Goal: Transaction & Acquisition: Book appointment/travel/reservation

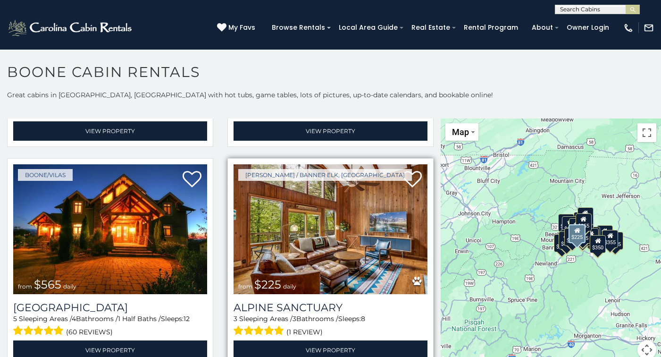
scroll to position [1747, 0]
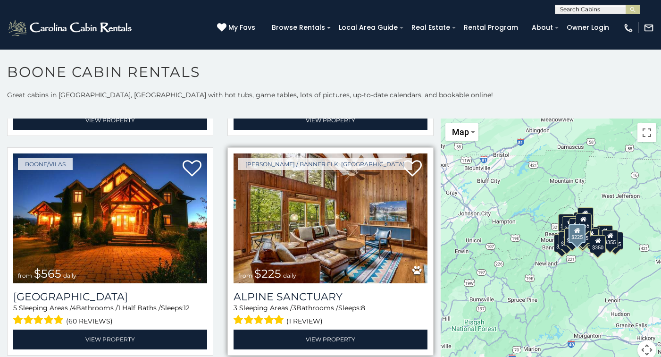
click at [300, 195] on img at bounding box center [331, 218] width 194 height 130
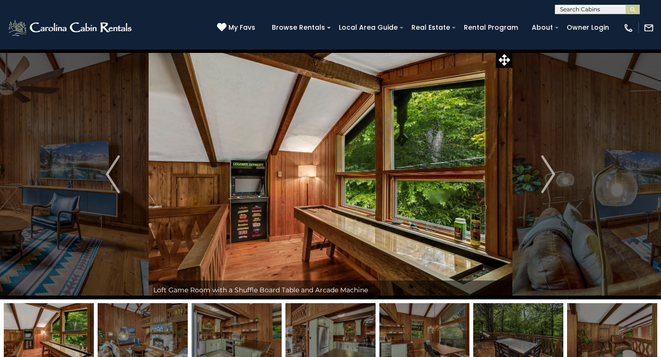
click at [551, 176] on img "Next" at bounding box center [548, 174] width 14 height 38
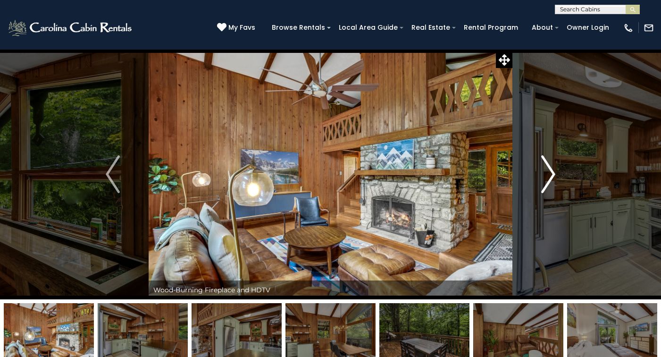
drag, startPoint x: 0, startPoint y: 0, endPoint x: 551, endPoint y: 176, distance: 578.2
click at [551, 176] on img "Next" at bounding box center [548, 174] width 14 height 38
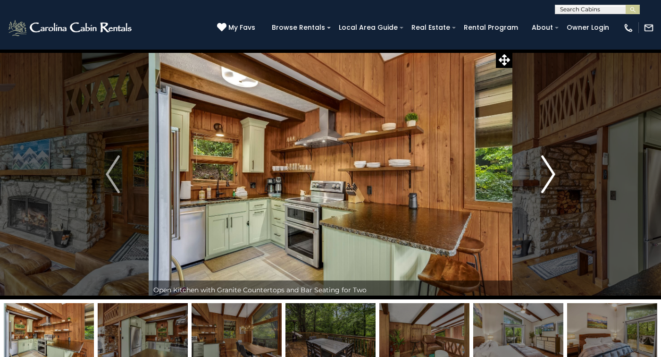
click at [551, 176] on img "Next" at bounding box center [548, 174] width 14 height 38
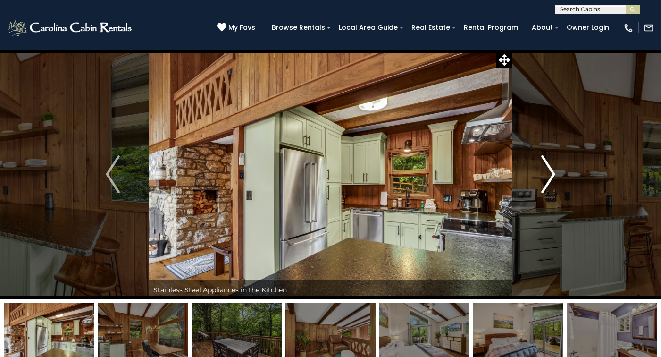
click at [551, 176] on img "Next" at bounding box center [548, 174] width 14 height 38
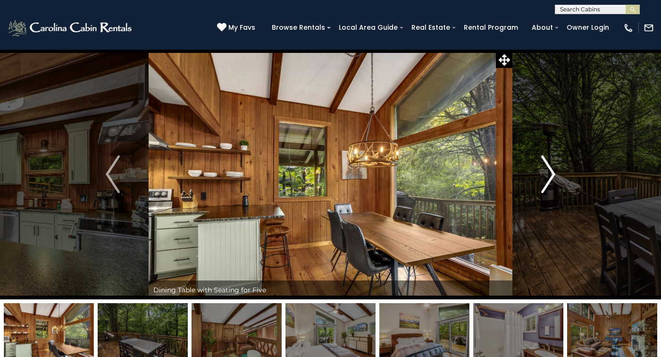
click at [551, 176] on img "Next" at bounding box center [548, 174] width 14 height 38
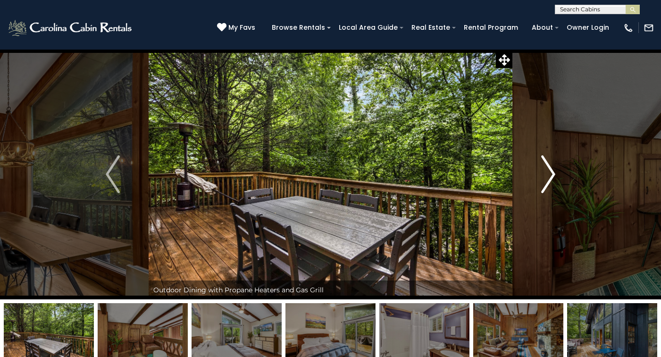
click at [551, 176] on img "Next" at bounding box center [548, 174] width 14 height 38
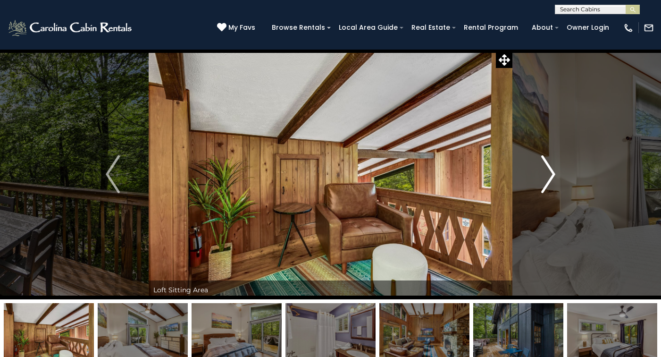
click at [551, 176] on img "Next" at bounding box center [548, 174] width 14 height 38
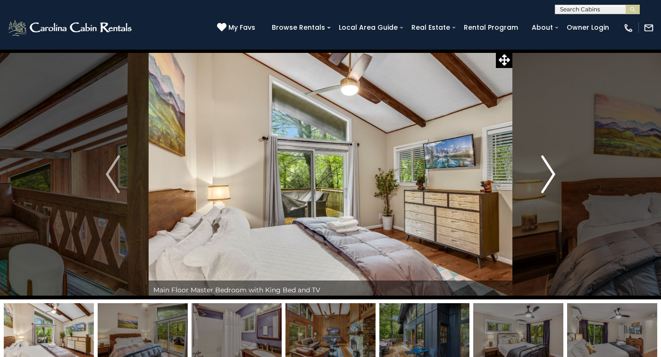
click at [551, 176] on img "Next" at bounding box center [548, 174] width 14 height 38
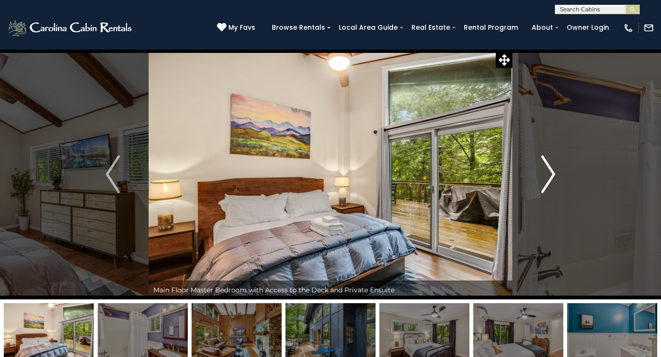
click at [551, 176] on img "Next" at bounding box center [548, 174] width 14 height 38
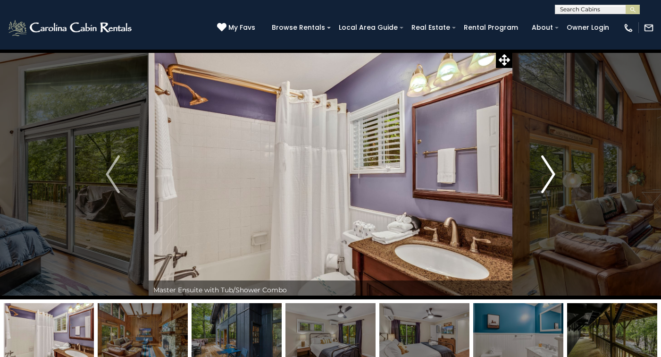
click at [551, 176] on img "Next" at bounding box center [548, 174] width 14 height 38
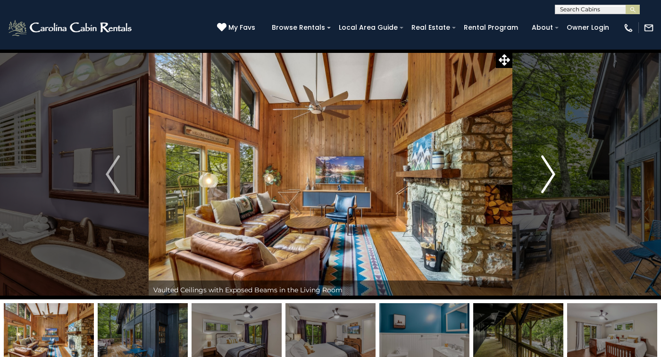
click at [551, 176] on img "Next" at bounding box center [548, 174] width 14 height 38
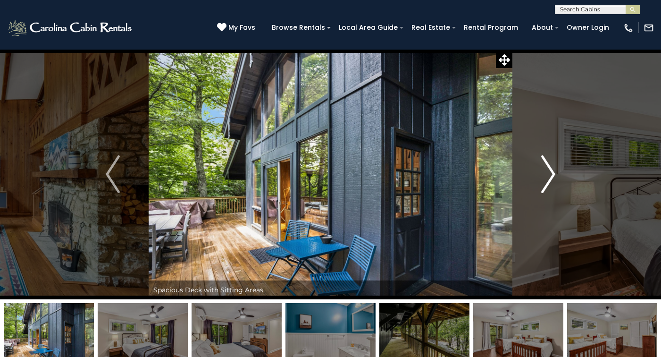
click at [551, 176] on img "Next" at bounding box center [548, 174] width 14 height 38
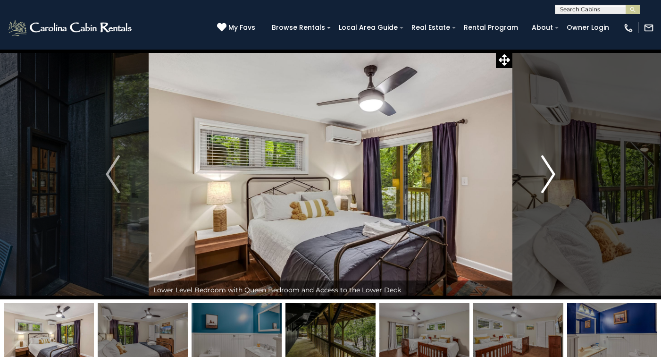
click at [551, 176] on img "Next" at bounding box center [548, 174] width 14 height 38
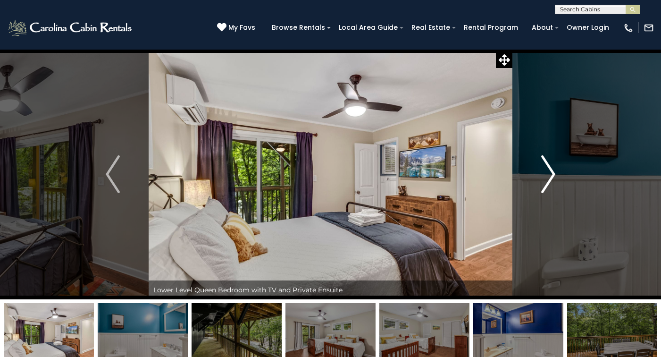
click at [551, 176] on img "Next" at bounding box center [548, 174] width 14 height 38
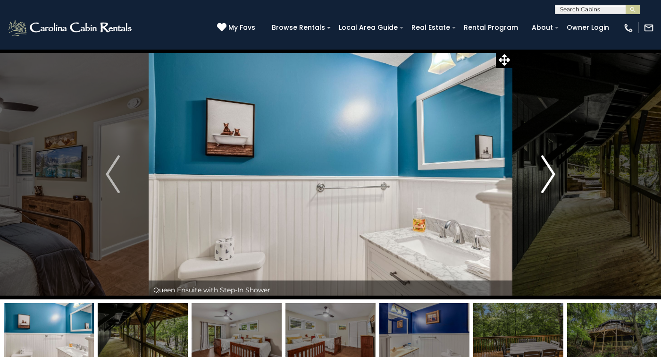
click at [551, 176] on img "Next" at bounding box center [548, 174] width 14 height 38
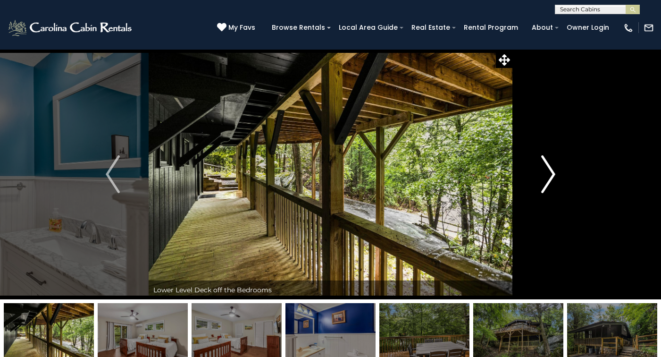
click at [551, 176] on img "Next" at bounding box center [548, 174] width 14 height 38
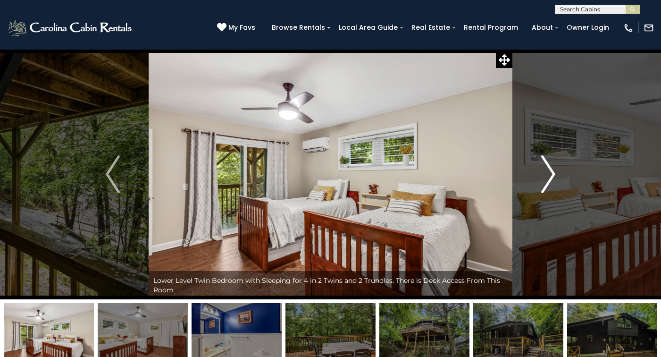
click at [551, 176] on img "Next" at bounding box center [548, 174] width 14 height 38
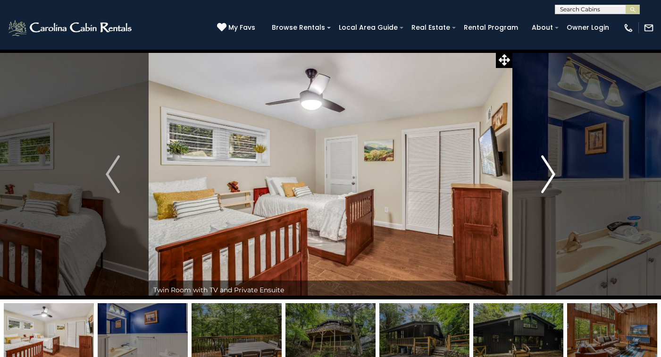
click at [551, 176] on img "Next" at bounding box center [548, 174] width 14 height 38
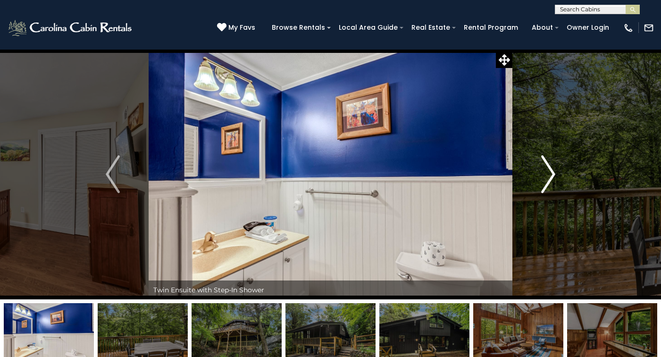
click at [551, 176] on img "Next" at bounding box center [548, 174] width 14 height 38
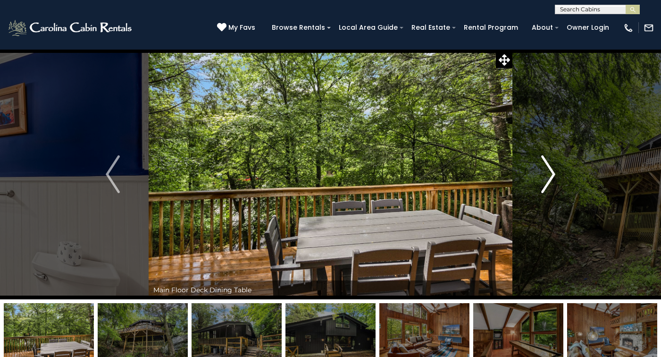
click at [551, 176] on img "Next" at bounding box center [548, 174] width 14 height 38
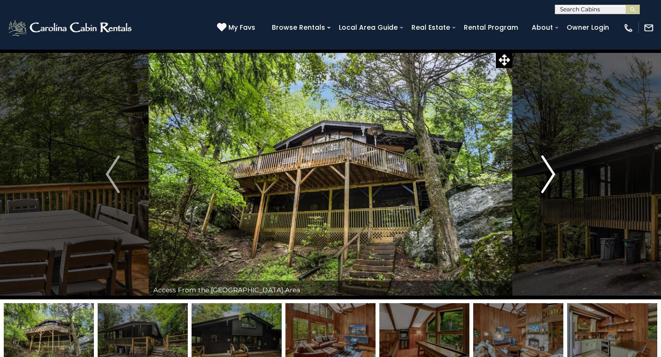
click at [551, 176] on img "Next" at bounding box center [548, 174] width 14 height 38
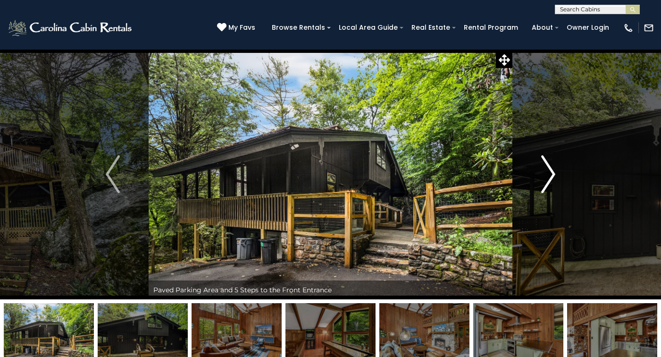
click at [551, 176] on img "Next" at bounding box center [548, 174] width 14 height 38
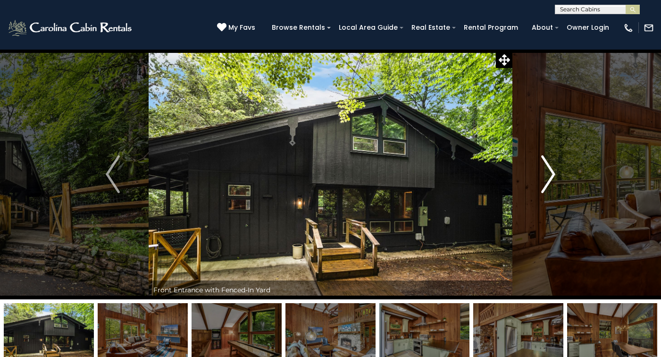
click at [551, 176] on img "Next" at bounding box center [548, 174] width 14 height 38
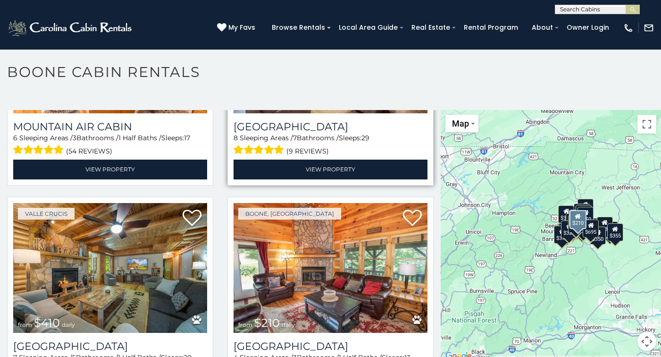
scroll to position [2833, 0]
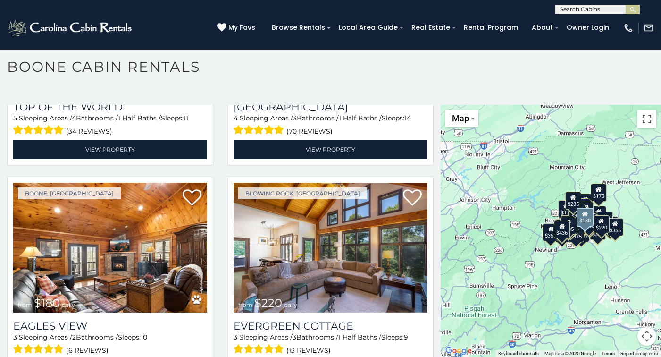
scroll to position [5663, 0]
